Goal: Task Accomplishment & Management: Use online tool/utility

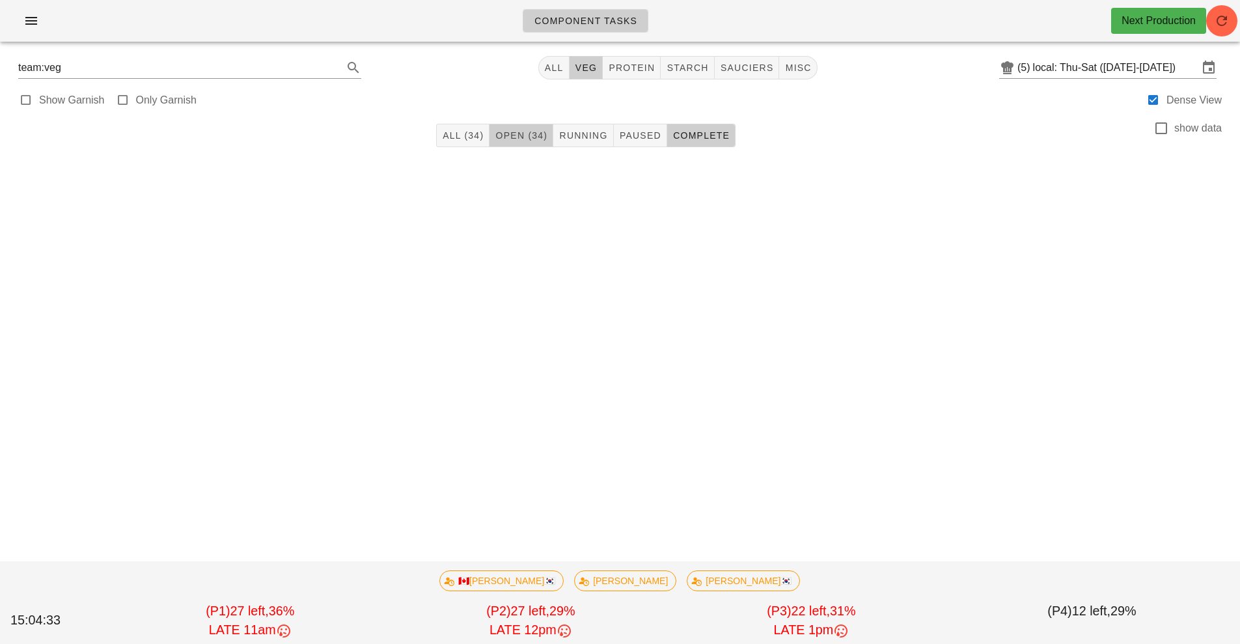
click at [522, 134] on span "Open (34)" at bounding box center [521, 135] width 53 height 10
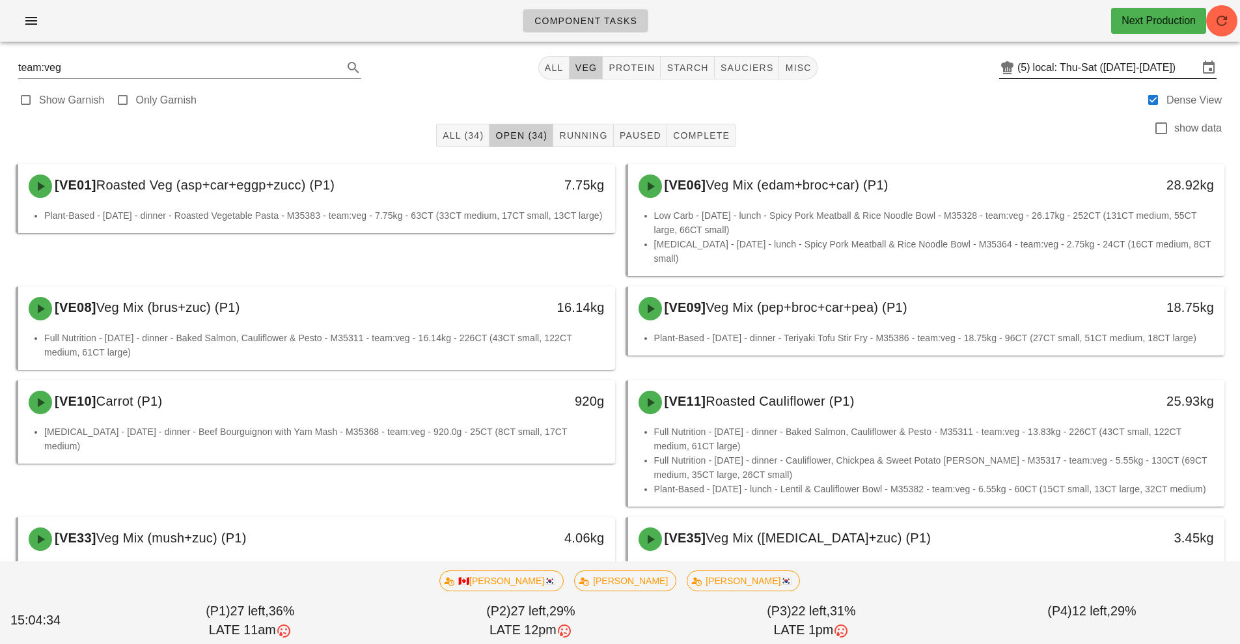
click at [1099, 69] on input "local: Thu-Sat ([DATE]-[DATE])" at bounding box center [1115, 67] width 165 height 21
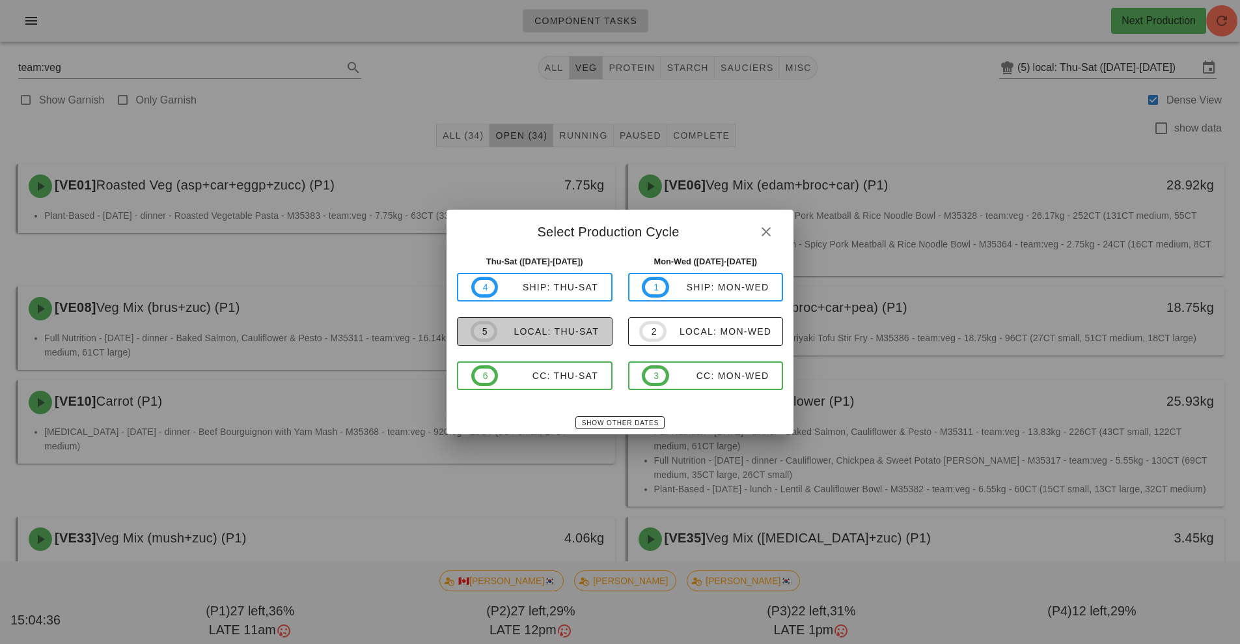
click at [567, 338] on span "5 local: Thu-Sat" at bounding box center [535, 331] width 128 height 21
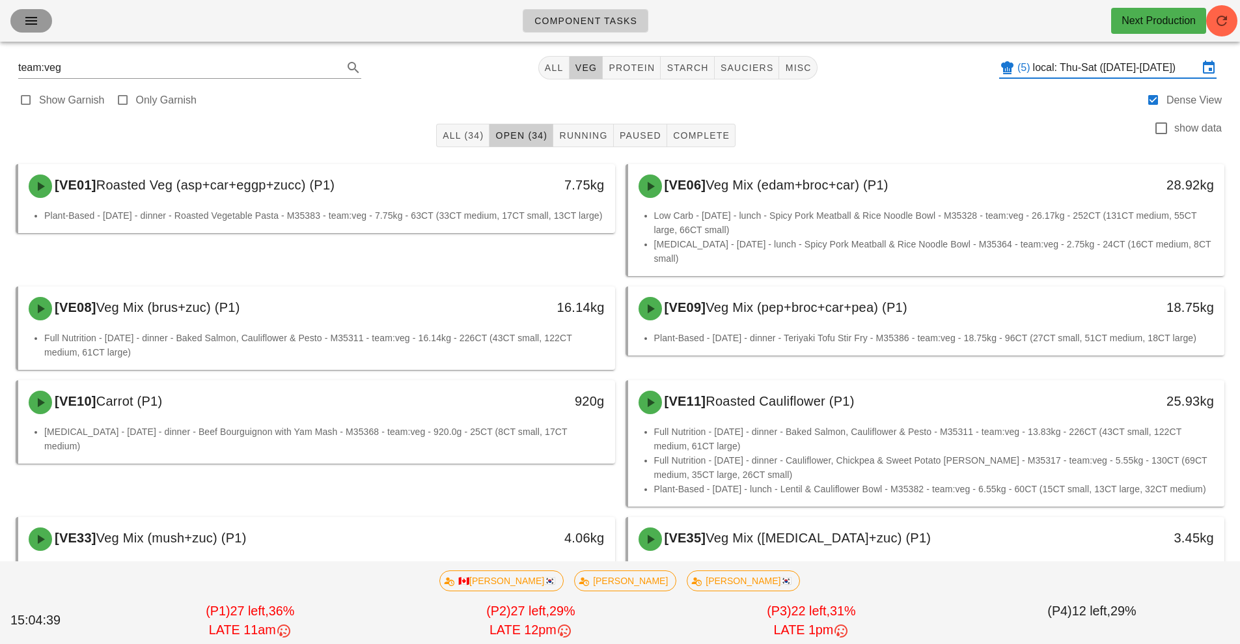
click at [33, 24] on icon "button" at bounding box center [31, 21] width 16 height 16
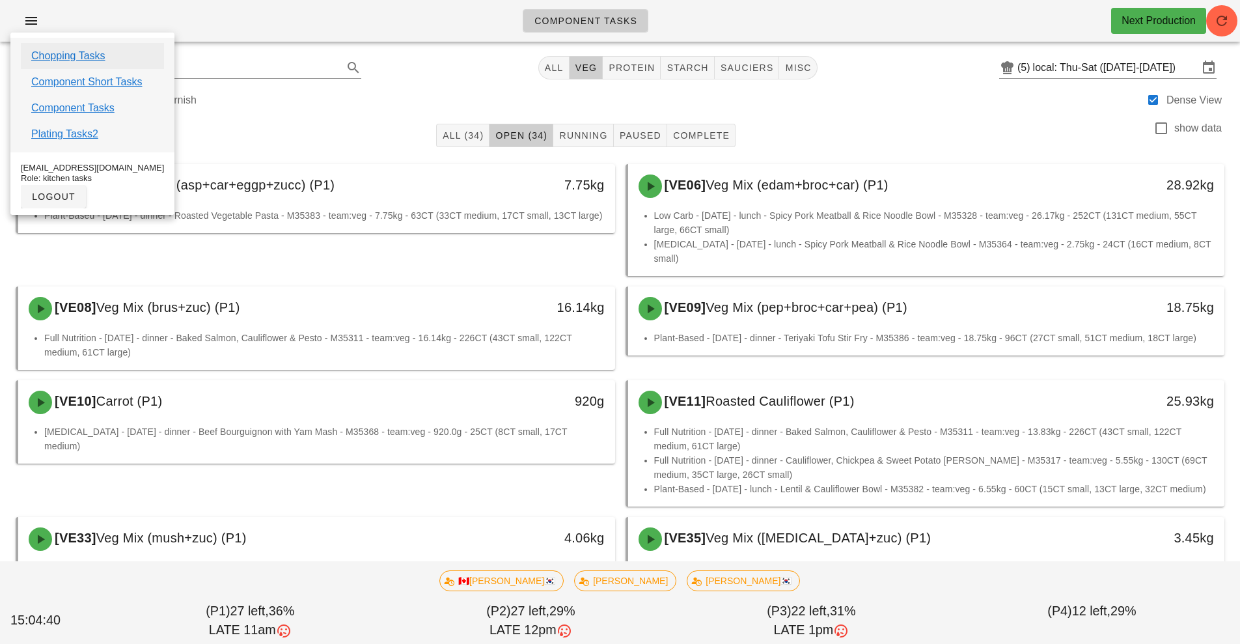
click at [103, 55] on link "Chopping Tasks" at bounding box center [68, 56] width 74 height 16
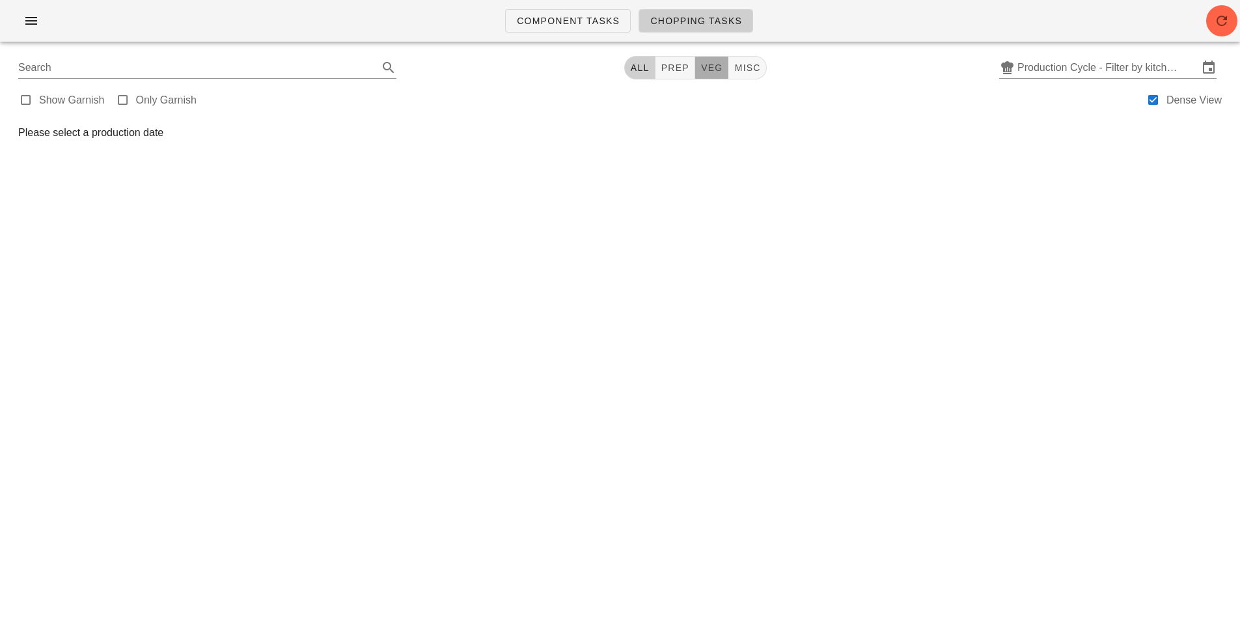
click at [716, 72] on span "veg" at bounding box center [711, 67] width 23 height 10
type input "team:veg"
click at [1090, 69] on input "Production Cycle - Filter by kitchen production schedules" at bounding box center [1107, 67] width 181 height 21
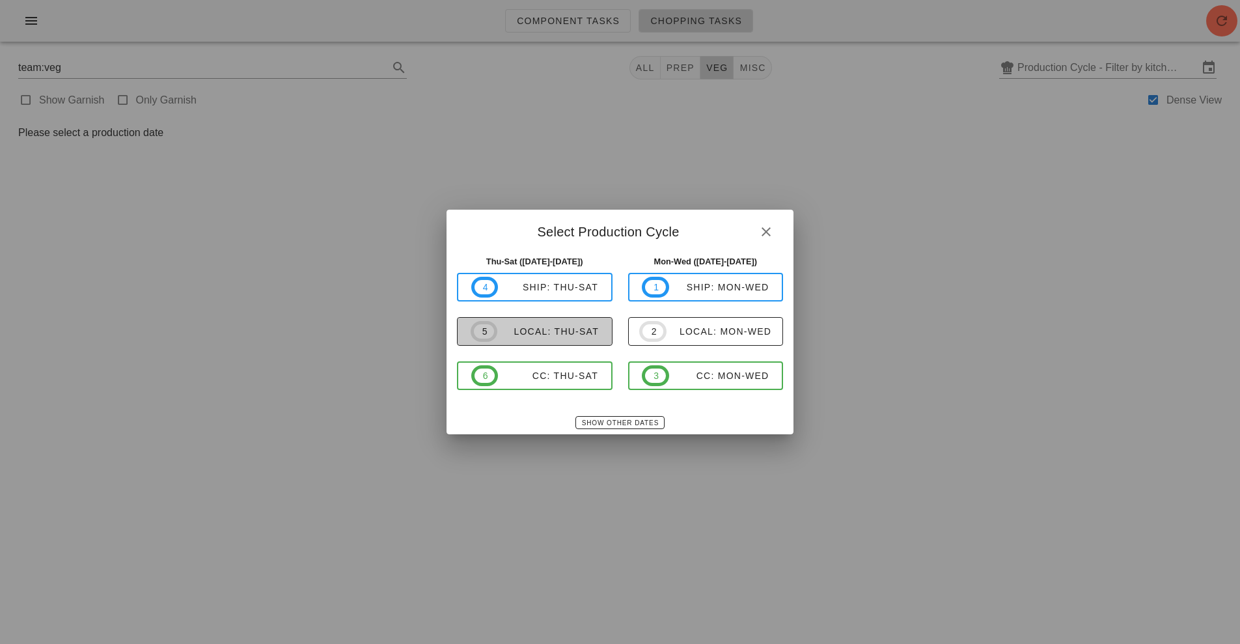
click at [560, 331] on div "local: Thu-Sat" at bounding box center [548, 331] width 102 height 10
type input "local: Thu-Sat ([DATE]-[DATE])"
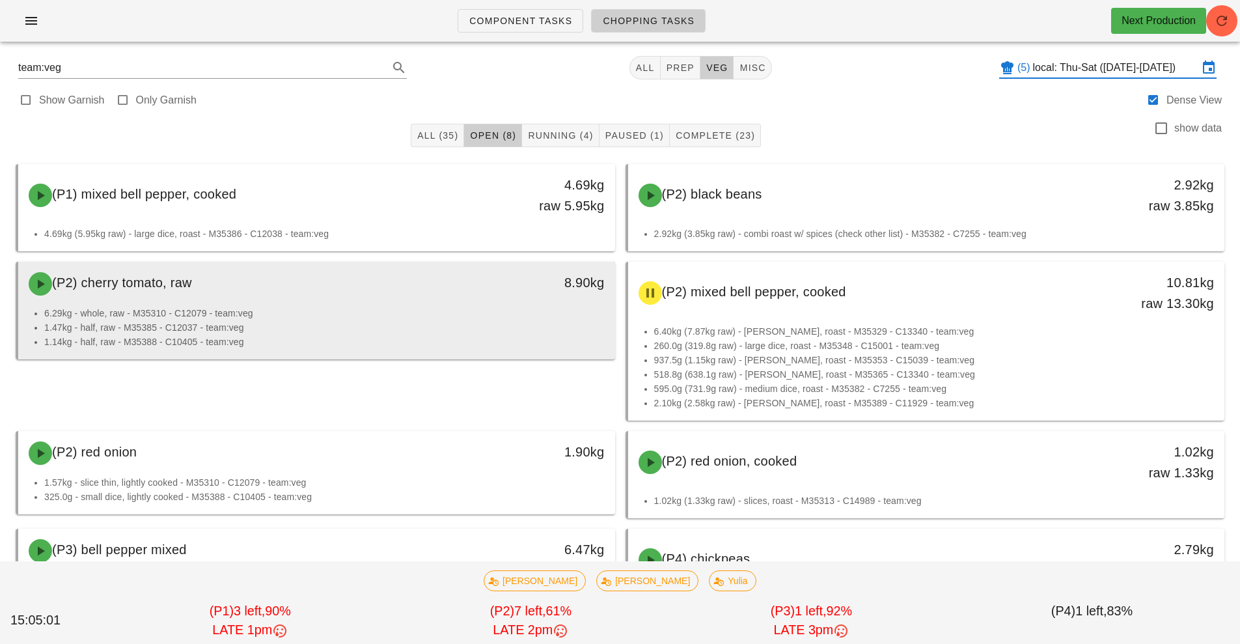
click at [517, 305] on div "(P2) cherry tomato, raw 8.90kg" at bounding box center [316, 284] width 597 height 44
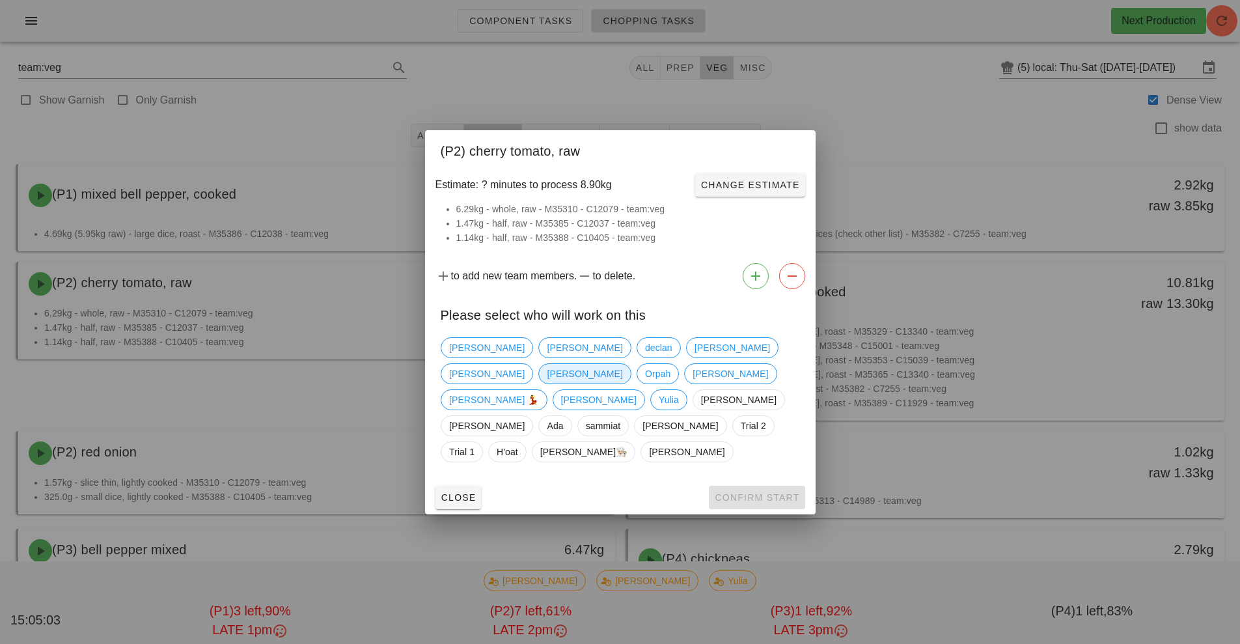
click at [622, 374] on span "[PERSON_NAME]" at bounding box center [585, 374] width 76 height 20
click at [763, 486] on button "Confirm Start" at bounding box center [757, 497] width 96 height 23
